Goal: Task Accomplishment & Management: Manage account settings

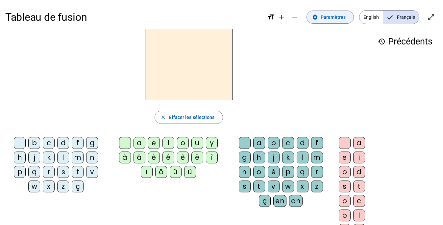
click at [327, 17] on span "Paramètres" at bounding box center [333, 17] width 25 height 8
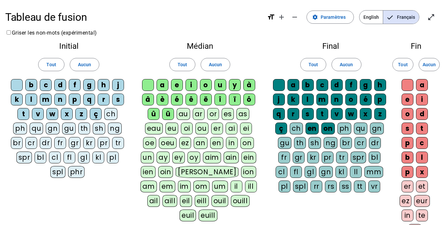
click at [162, 114] on div "ü" at bounding box center [168, 114] width 12 height 12
click at [148, 114] on div "û" at bounding box center [154, 114] width 12 height 12
click at [249, 97] on div "ô" at bounding box center [250, 99] width 12 height 12
click at [237, 97] on div "ï" at bounding box center [235, 99] width 12 height 12
click at [219, 97] on div "î" at bounding box center [221, 99] width 12 height 12
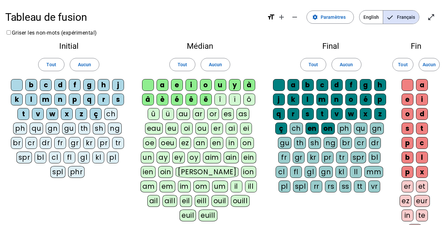
click at [208, 97] on div "ë" at bounding box center [206, 99] width 12 height 12
click at [190, 97] on div "ê" at bounding box center [192, 99] width 12 height 12
click at [175, 95] on div "é" at bounding box center [177, 99] width 12 height 12
click at [162, 95] on div "è" at bounding box center [163, 99] width 12 height 12
click at [147, 96] on div "â" at bounding box center [148, 99] width 12 height 12
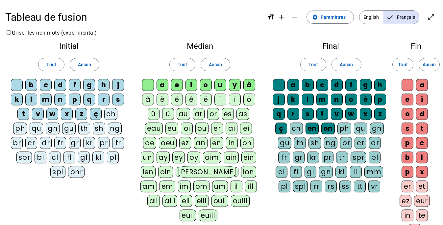
click at [249, 82] on div "à" at bounding box center [250, 85] width 12 height 12
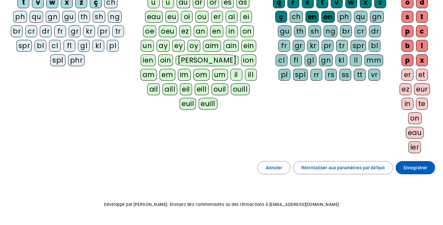
scroll to position [130, 0]
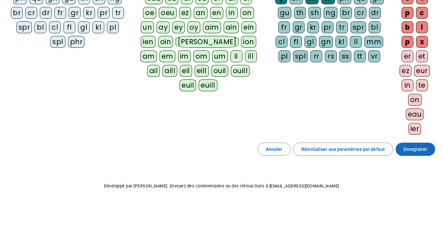
click at [409, 151] on span "Enregistrer" at bounding box center [416, 149] width 24 height 8
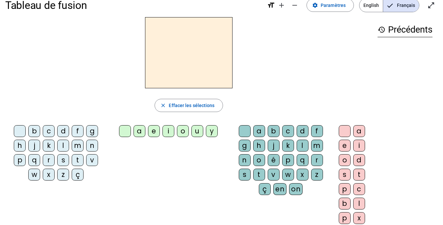
scroll to position [12, 0]
click at [76, 143] on div "m" at bounding box center [78, 146] width 12 height 12
click at [137, 131] on div "a" at bounding box center [140, 131] width 12 height 12
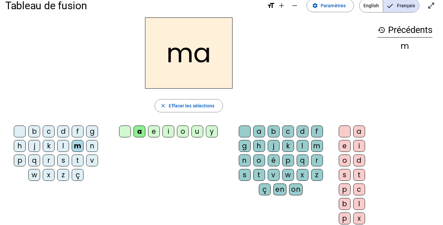
click at [74, 162] on div "t" at bounding box center [78, 160] width 12 height 12
click at [151, 135] on div "e" at bounding box center [154, 131] width 12 height 12
